Goal: Communication & Community: Answer question/provide support

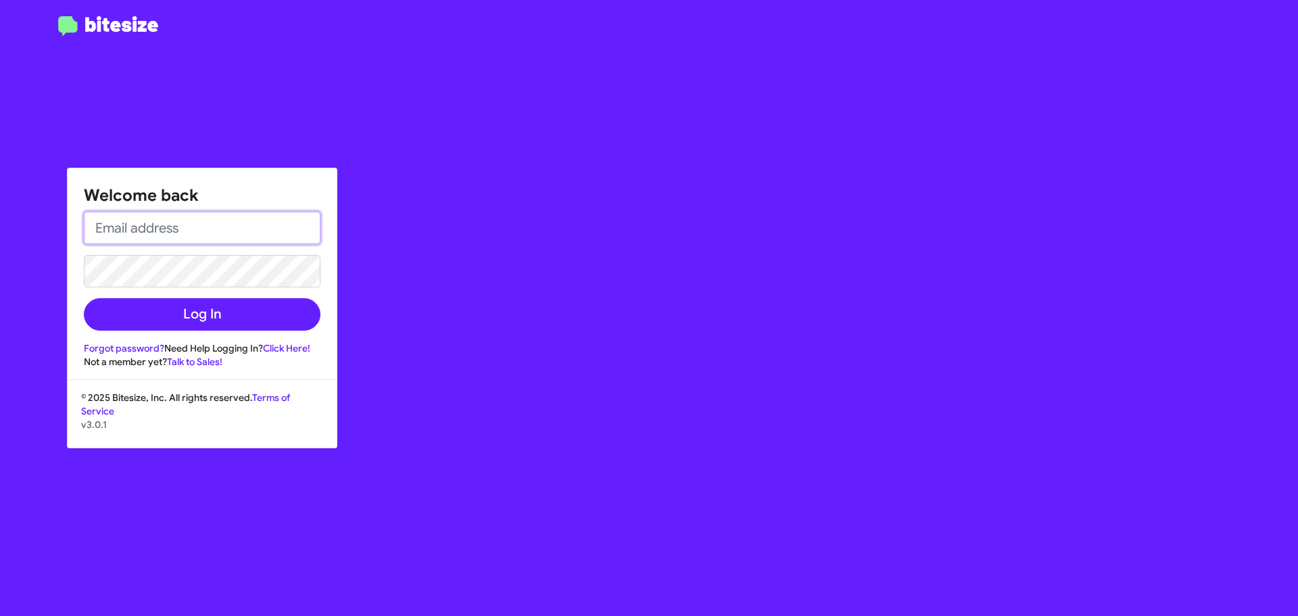
click at [110, 217] on input "email" at bounding box center [202, 228] width 237 height 32
type input "rsabino@ourismancars.com"
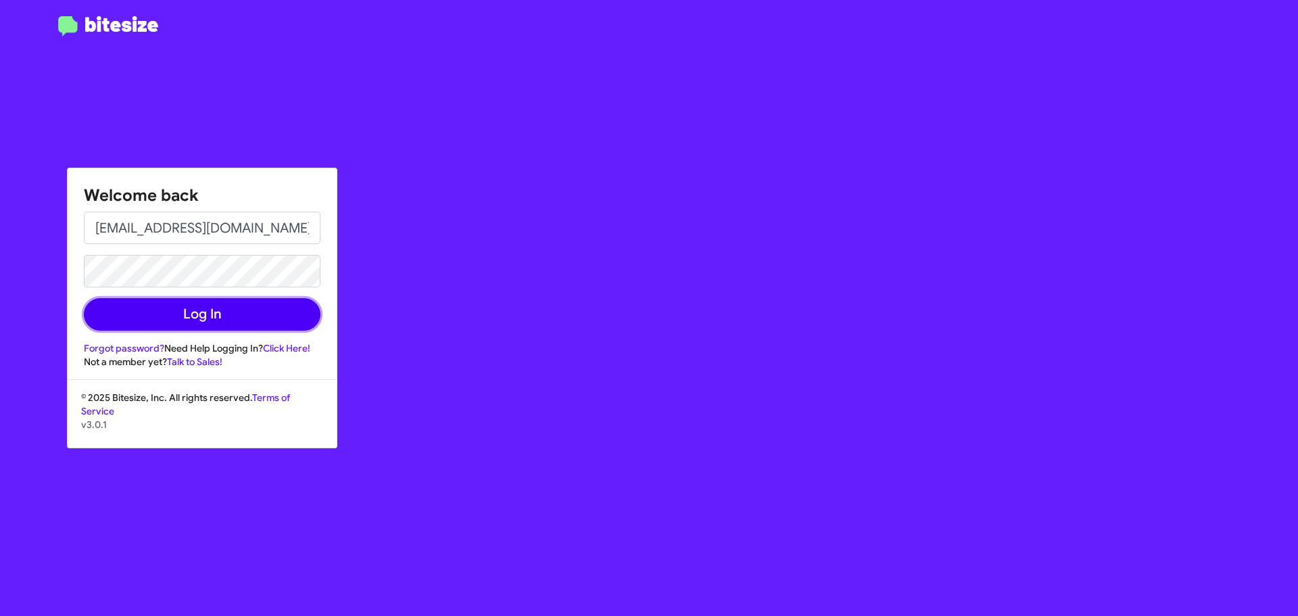
click at [227, 316] on button "Log In" at bounding box center [202, 314] width 237 height 32
click at [143, 345] on link "Forgot password?" at bounding box center [124, 348] width 80 height 12
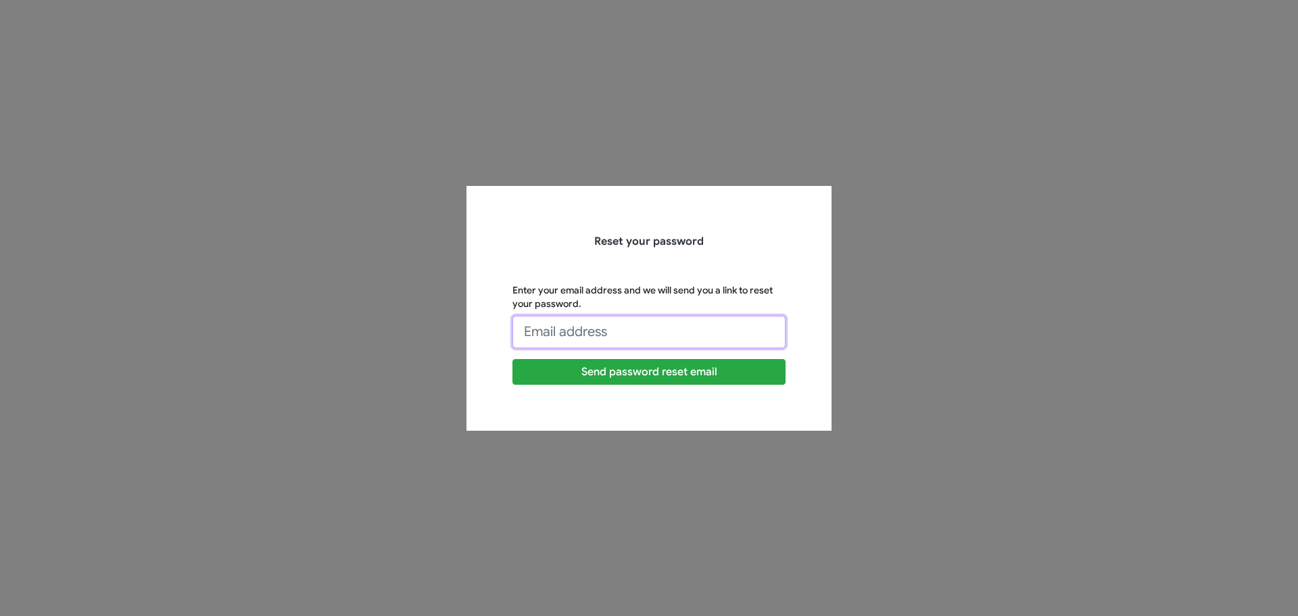
click at [670, 324] on input "Enter your email address and we will send you a link to reset your password." at bounding box center [648, 332] width 273 height 32
type input "rsabino@ourismancars.com"
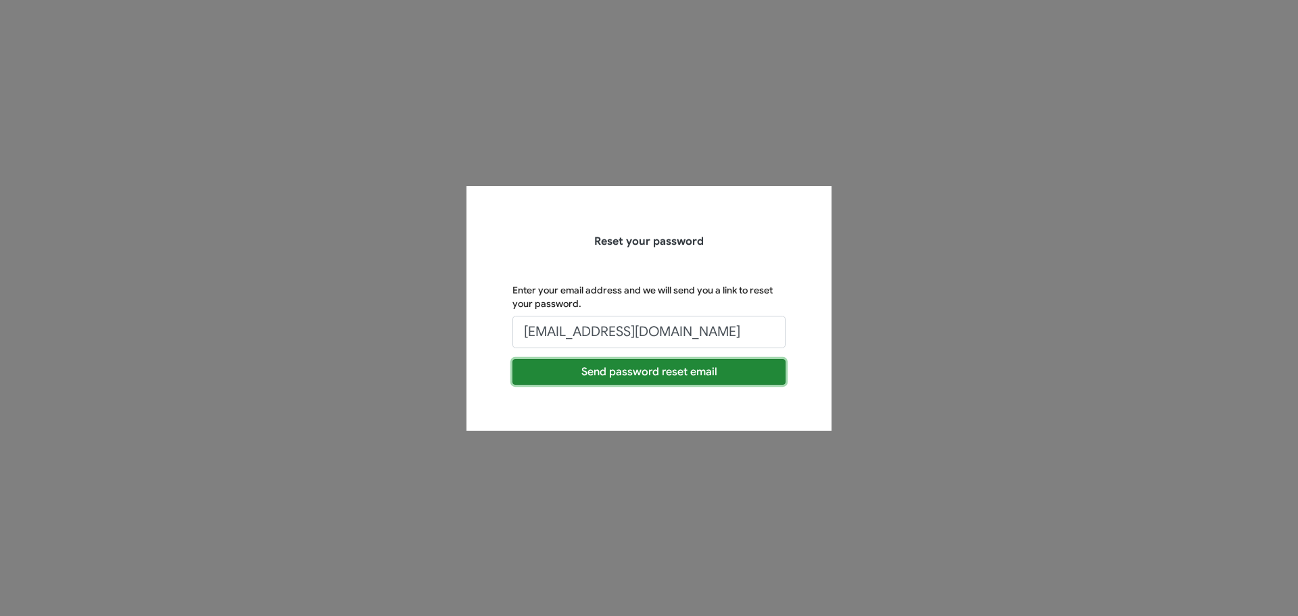
click at [648, 373] on button "Send password reset email" at bounding box center [648, 372] width 273 height 26
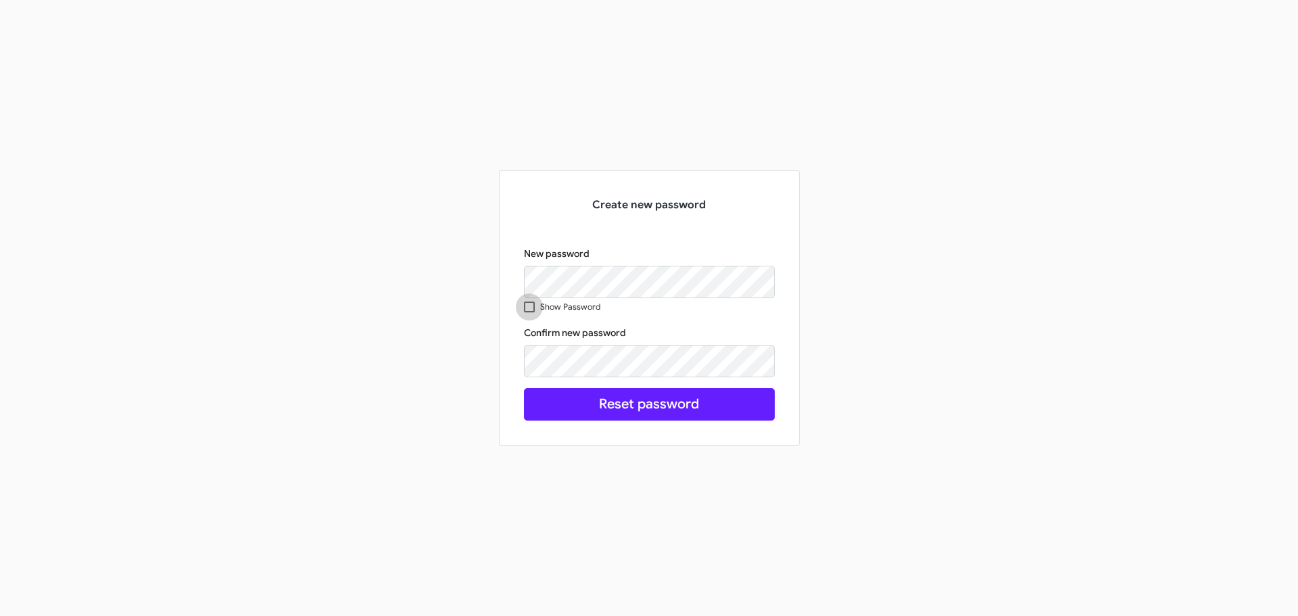
click at [531, 308] on span at bounding box center [529, 307] width 11 height 11
click at [529, 312] on input "Show Password" at bounding box center [529, 312] width 1 height 1
checkbox input "true"
click at [435, 297] on div "Create new password New password Show Password Confirm new password This field …" at bounding box center [649, 307] width 771 height 275
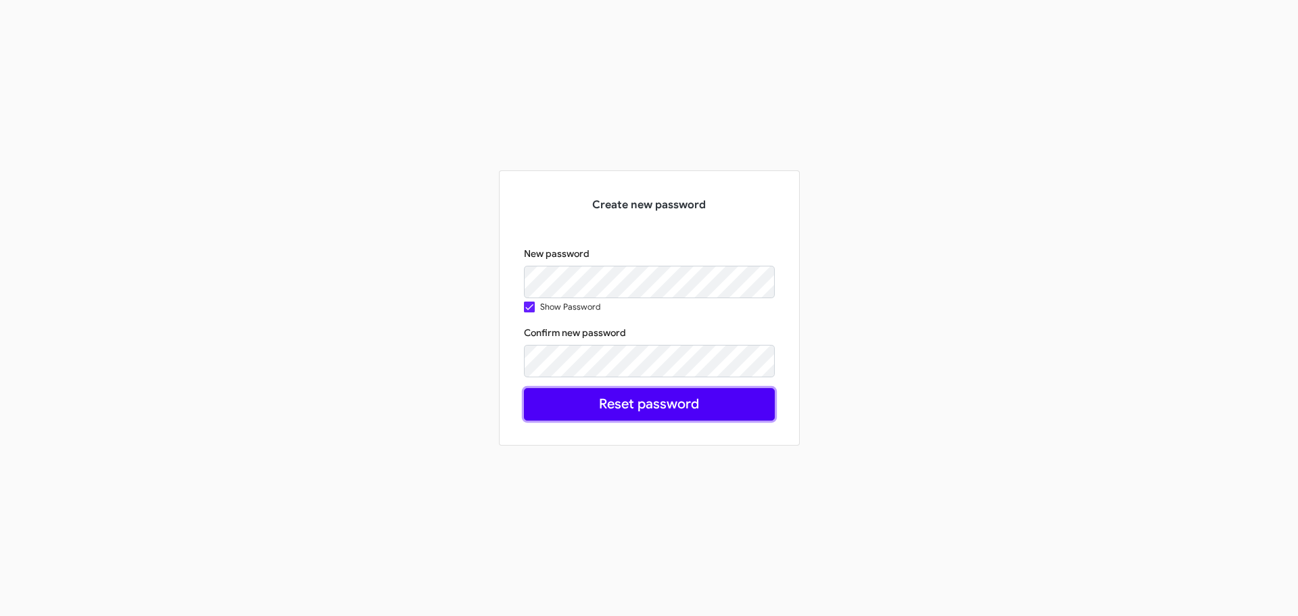
click at [639, 404] on button "Reset password" at bounding box center [649, 404] width 251 height 32
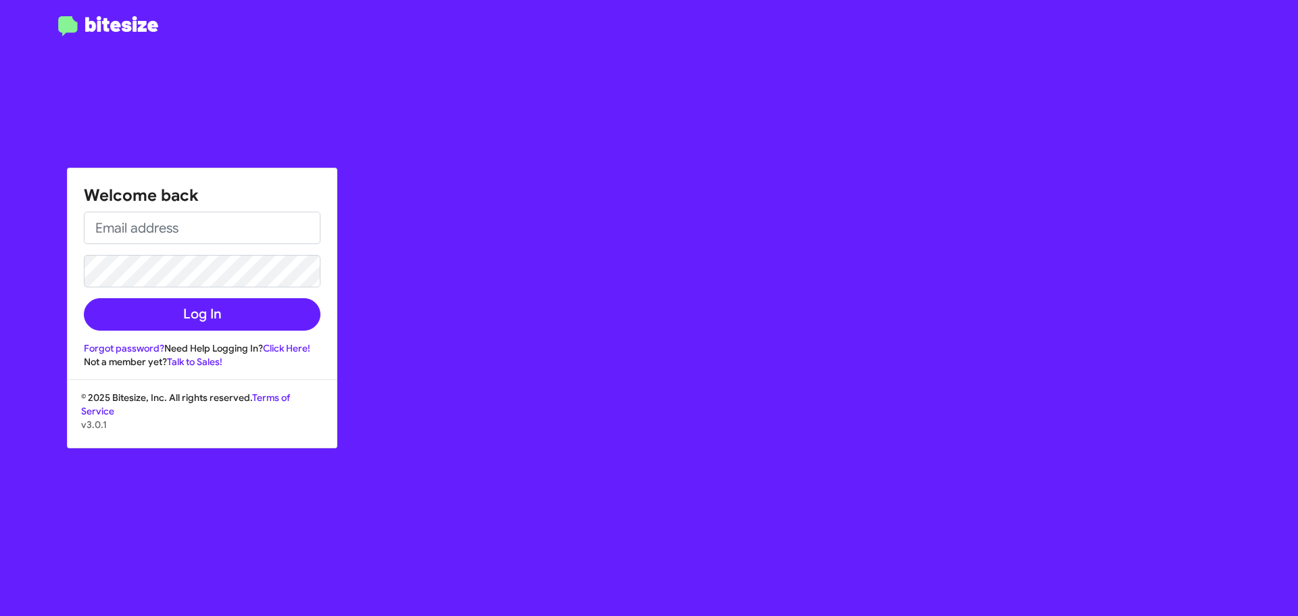
type input "[EMAIL_ADDRESS][DOMAIN_NAME]"
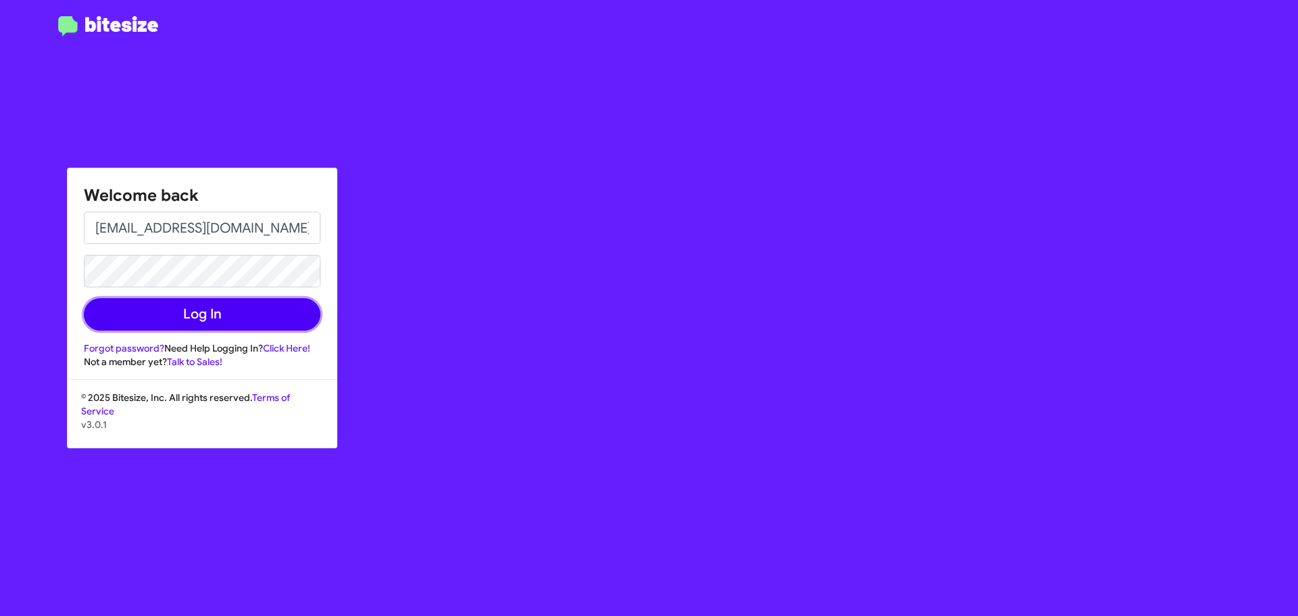
click at [211, 308] on button "Log In" at bounding box center [202, 314] width 237 height 32
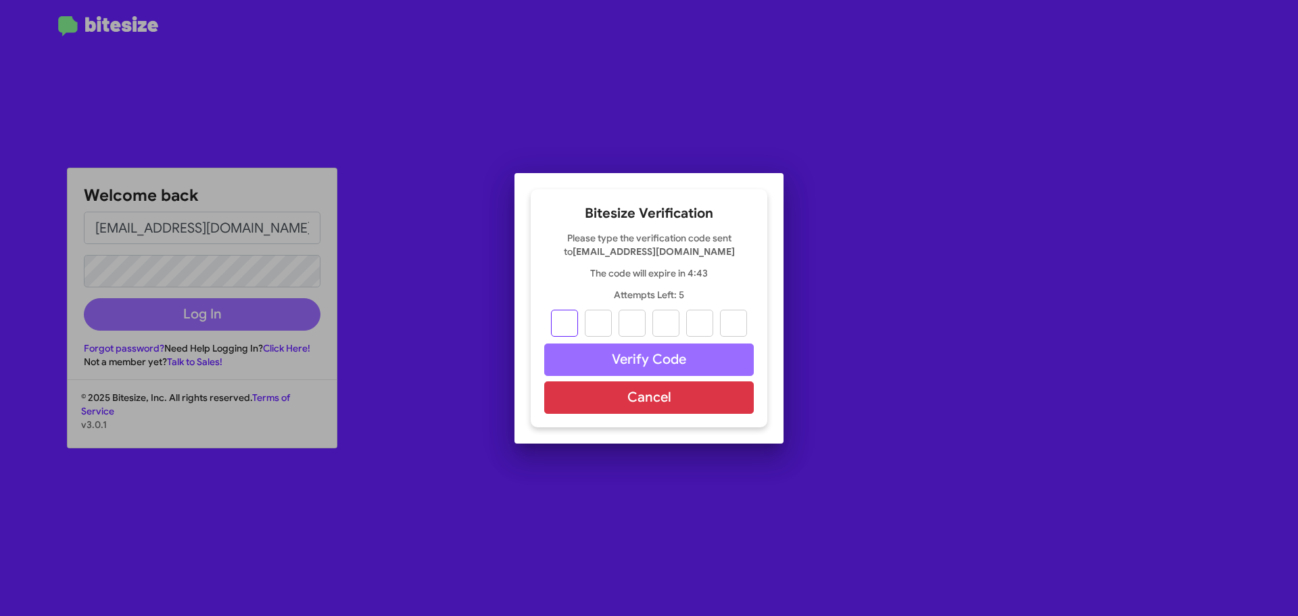
type input "1"
type input "3"
type input "0"
type input "6"
type input "3"
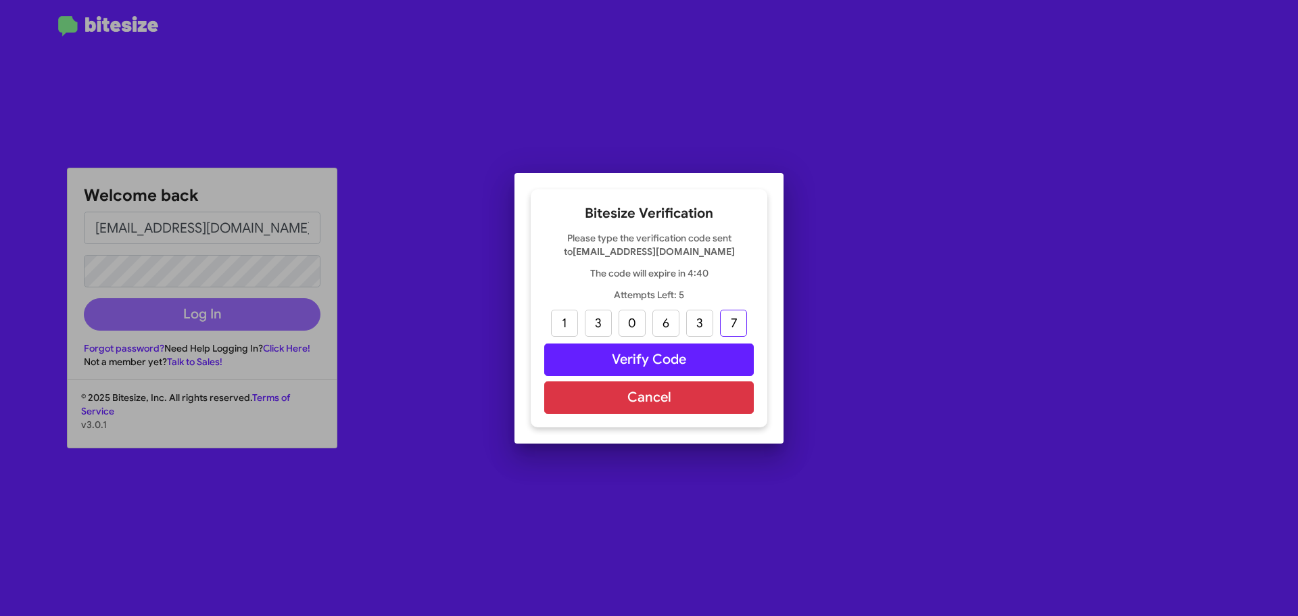
type input "7"
click at [721, 362] on button "Verify Code" at bounding box center [649, 359] width 210 height 32
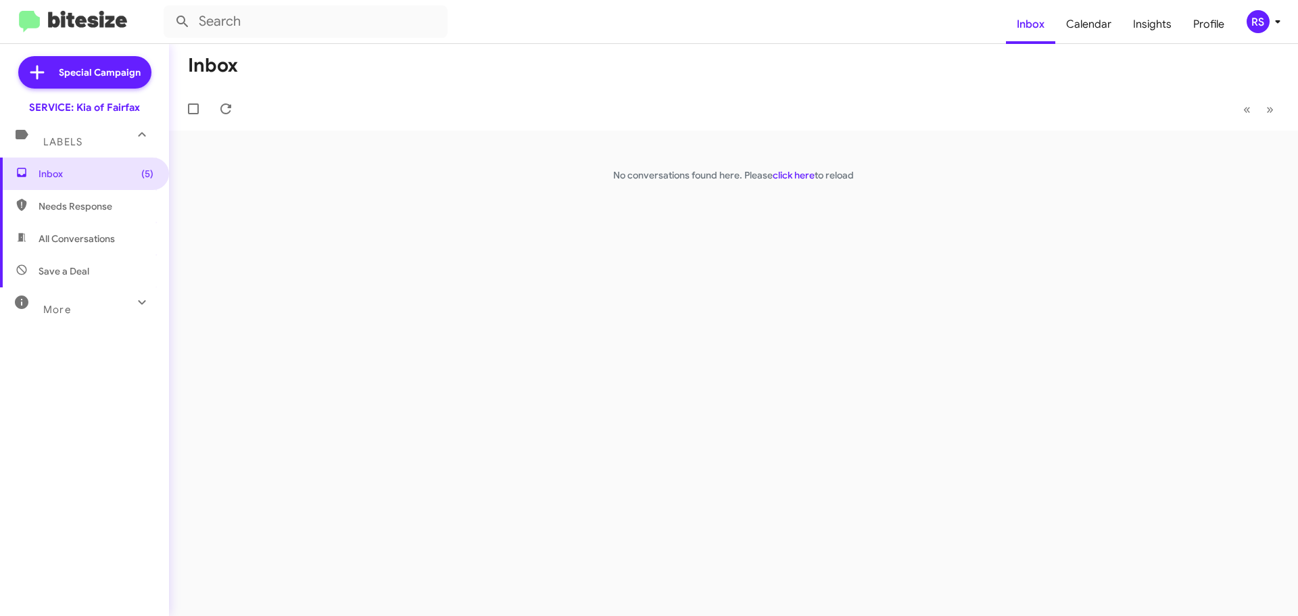
click at [17, 168] on icon at bounding box center [22, 172] width 12 height 12
click at [41, 177] on span "Inbox (5)" at bounding box center [96, 174] width 115 height 14
click at [141, 172] on span "(5)" at bounding box center [147, 174] width 12 height 14
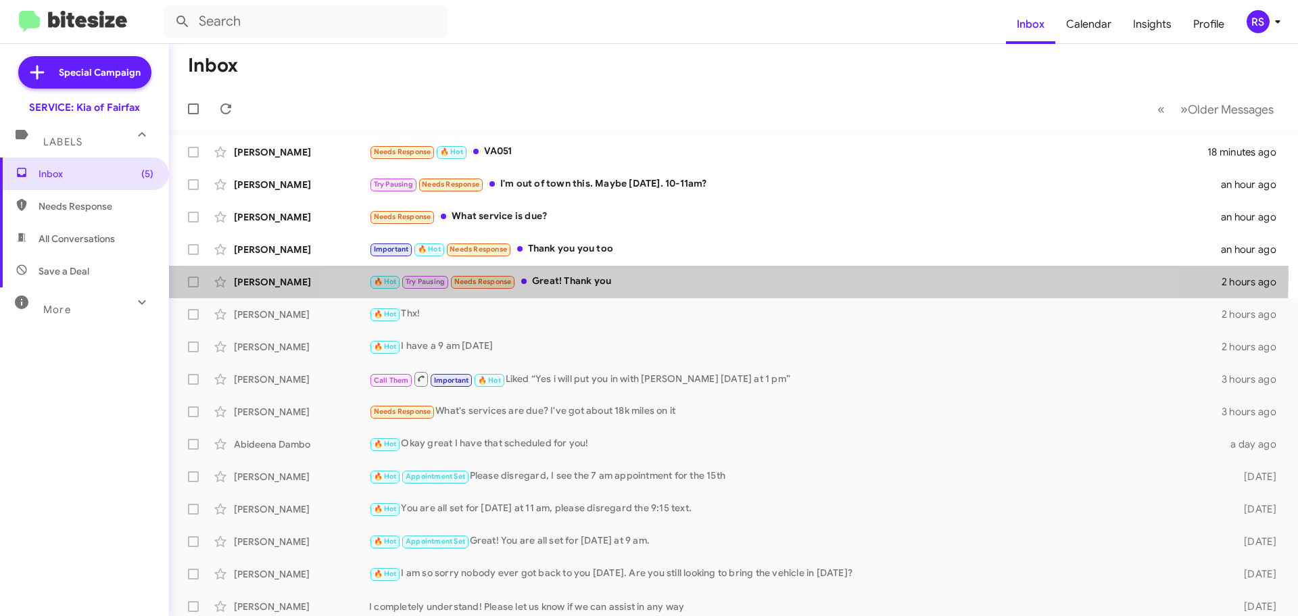
click at [719, 274] on div "🔥 Hot Try Pausing Needs Response Great! Thank you" at bounding box center [795, 282] width 852 height 16
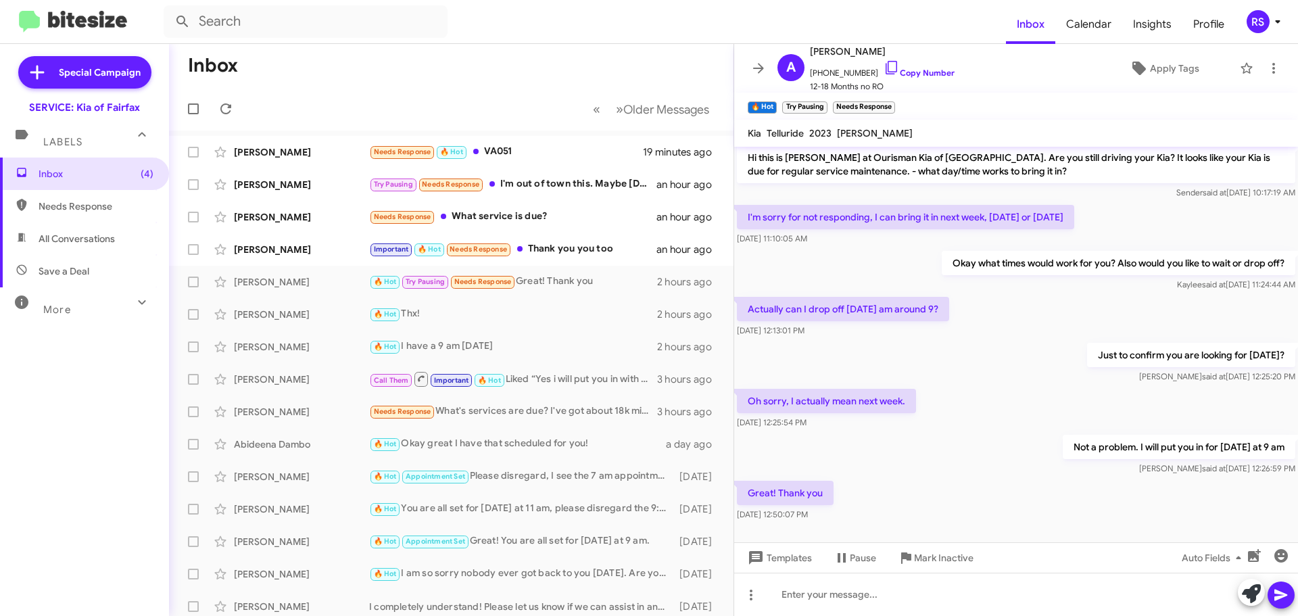
scroll to position [256, 0]
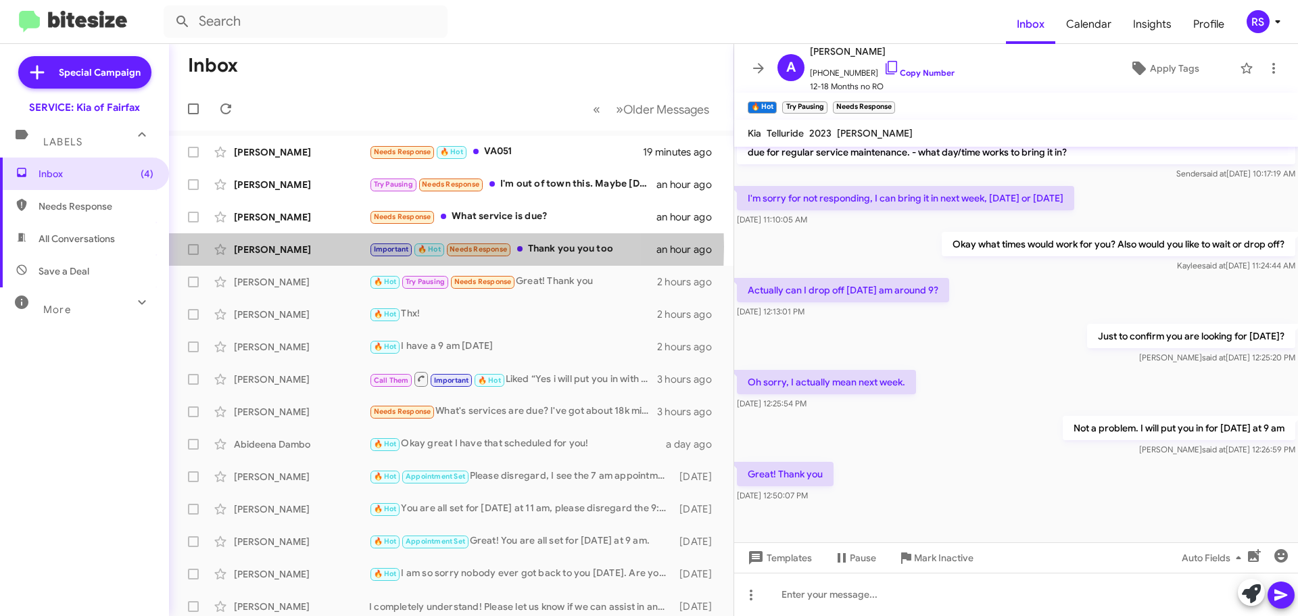
click at [339, 246] on div "Antoinette Rebbeck" at bounding box center [301, 250] width 135 height 14
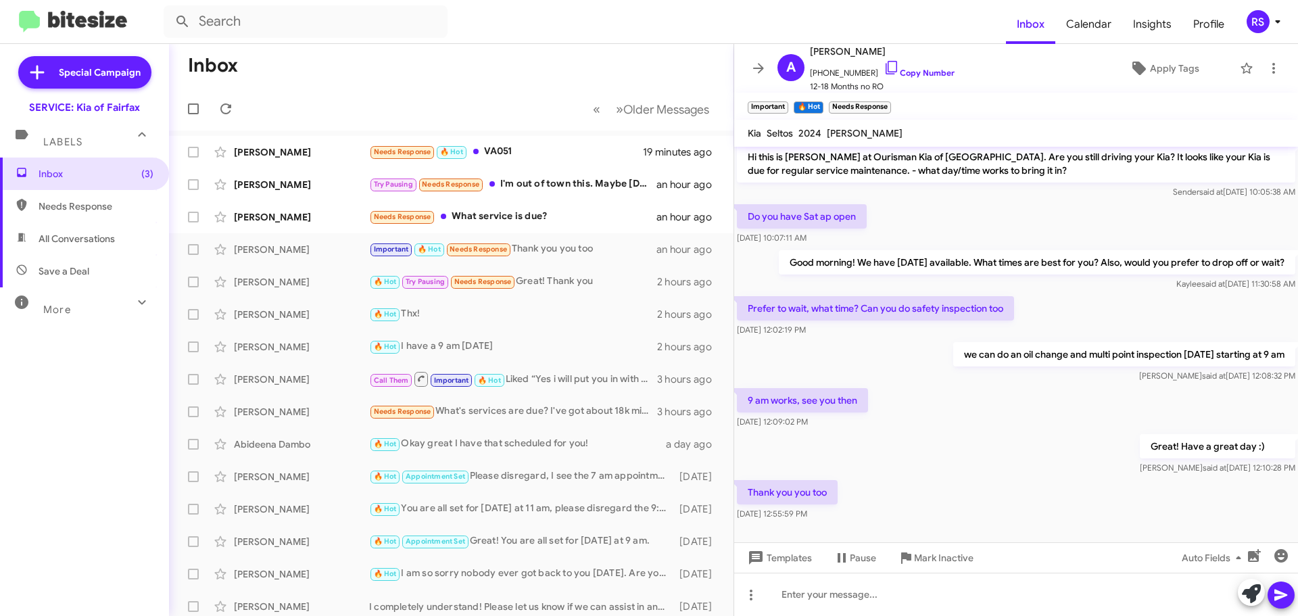
scroll to position [201, 0]
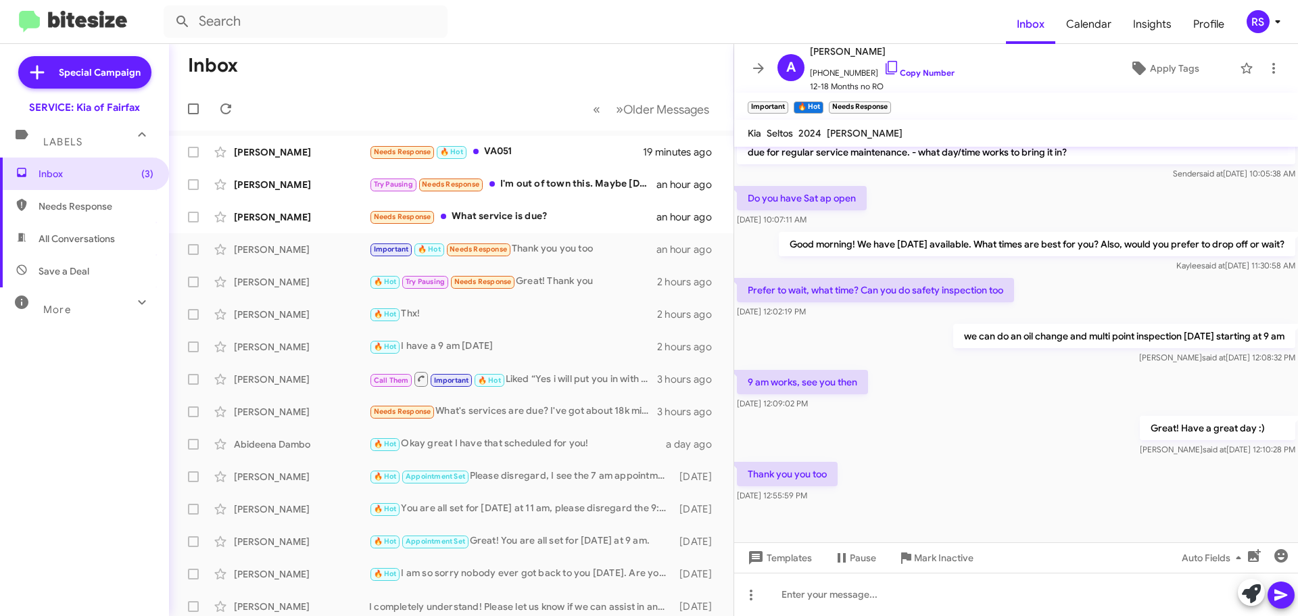
click at [337, 214] on div "Jennifer Anderson" at bounding box center [301, 217] width 135 height 14
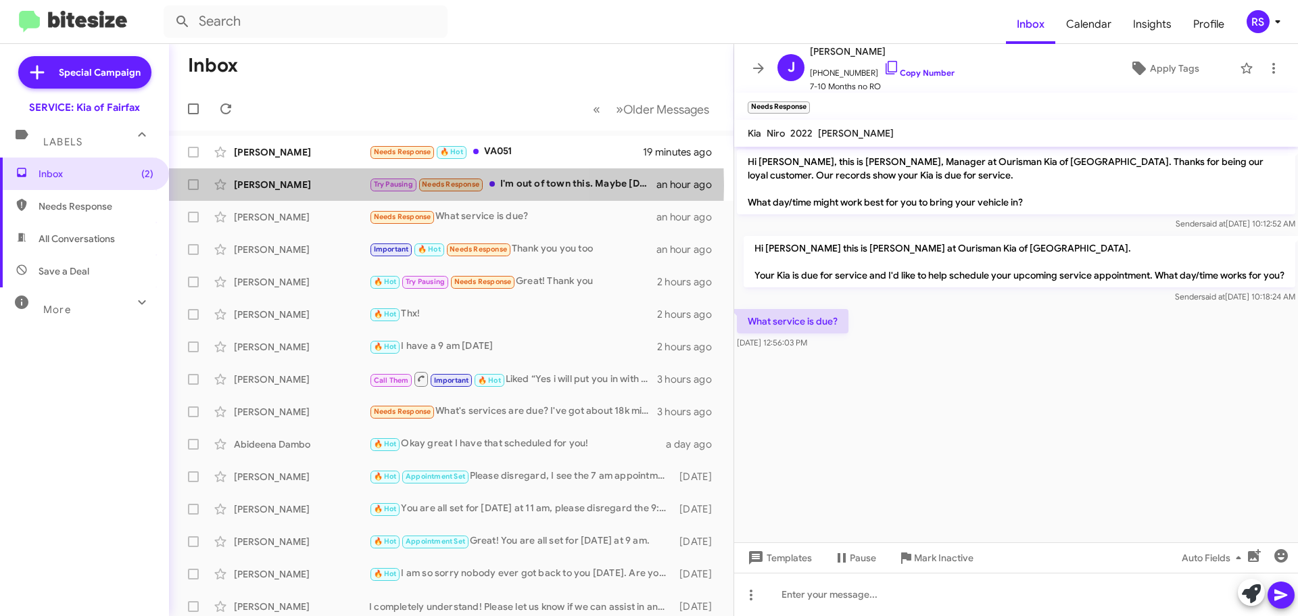
click at [312, 185] on div "Ernest Saenz" at bounding box center [301, 185] width 135 height 14
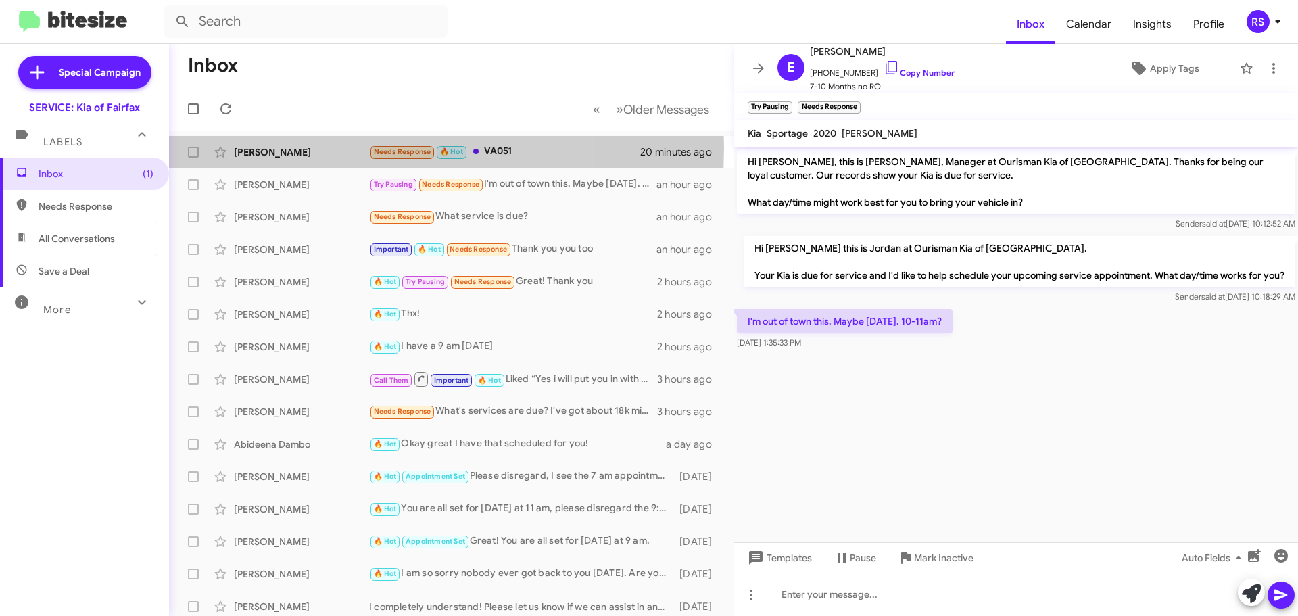
click at [315, 147] on div "Kayla Lockey" at bounding box center [301, 152] width 135 height 14
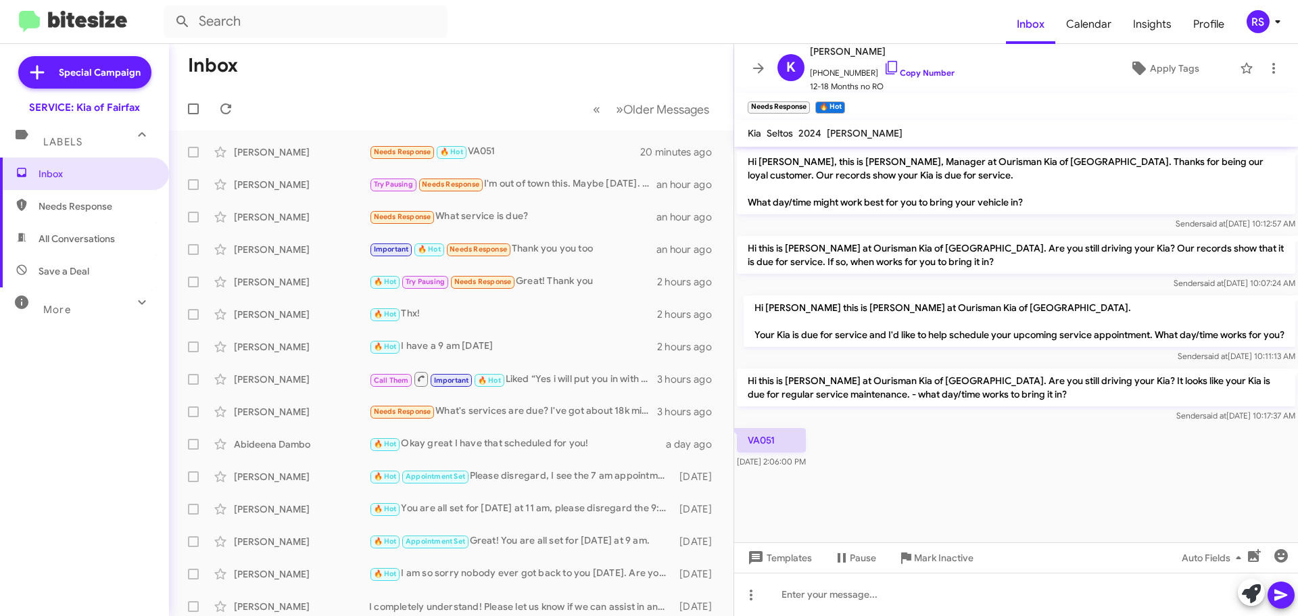
click at [332, 352] on div "Erin Stafiej" at bounding box center [301, 347] width 135 height 14
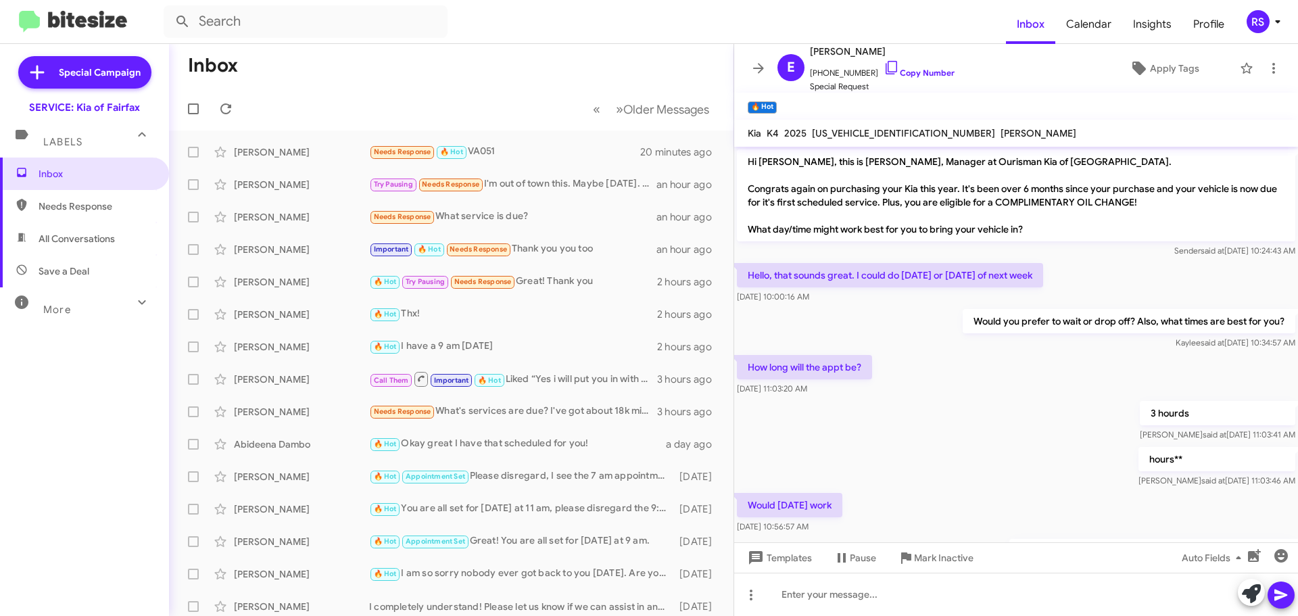
click at [320, 414] on div "Darryl Drevna" at bounding box center [301, 412] width 135 height 14
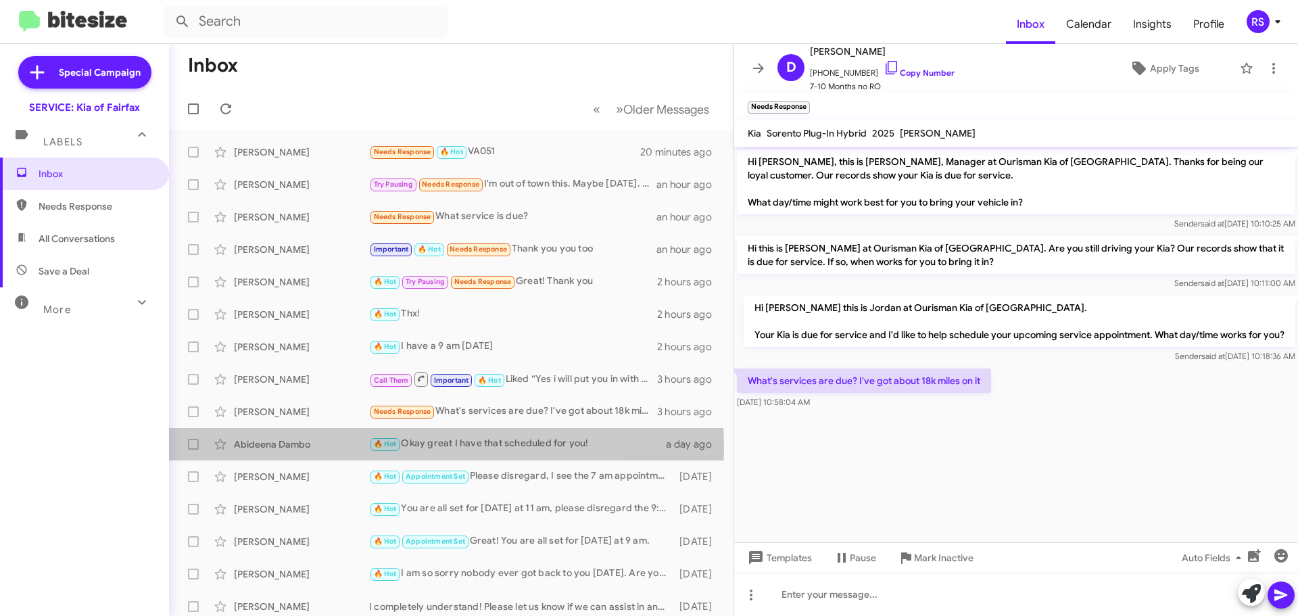
click at [328, 448] on div "Abideena Dambo" at bounding box center [301, 444] width 135 height 14
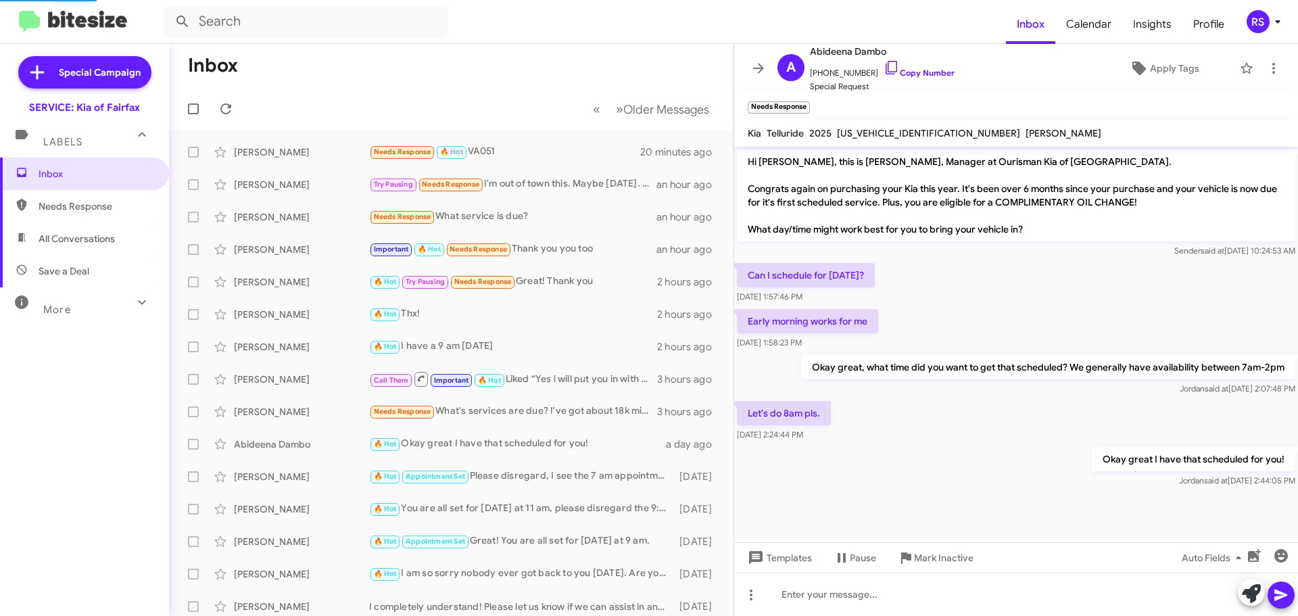
scroll to position [169, 0]
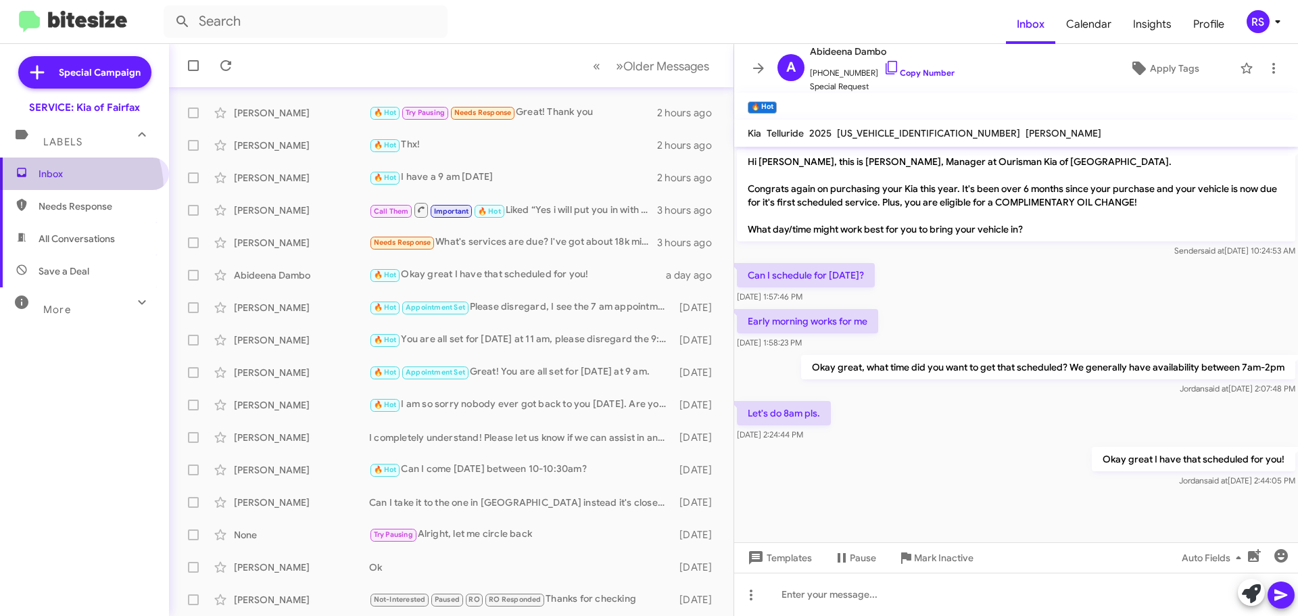
click at [60, 189] on span "Inbox" at bounding box center [84, 174] width 169 height 32
